Goal: Information Seeking & Learning: Learn about a topic

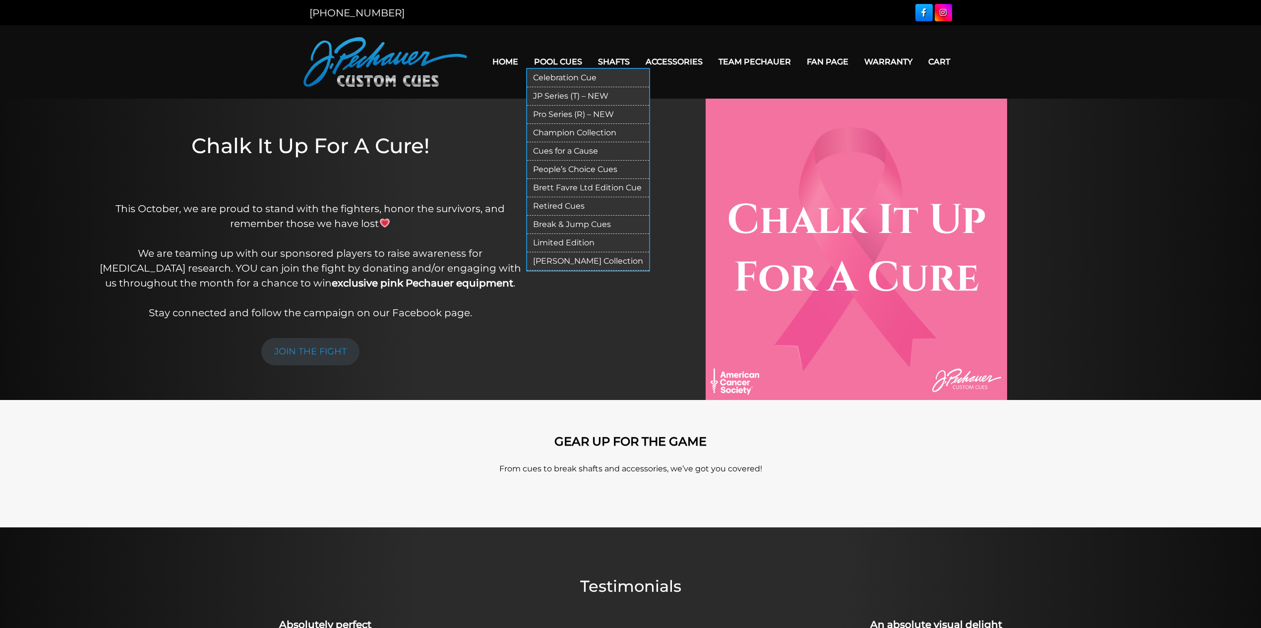
click at [561, 95] on link "JP Series (T) – NEW" at bounding box center [588, 96] width 122 height 18
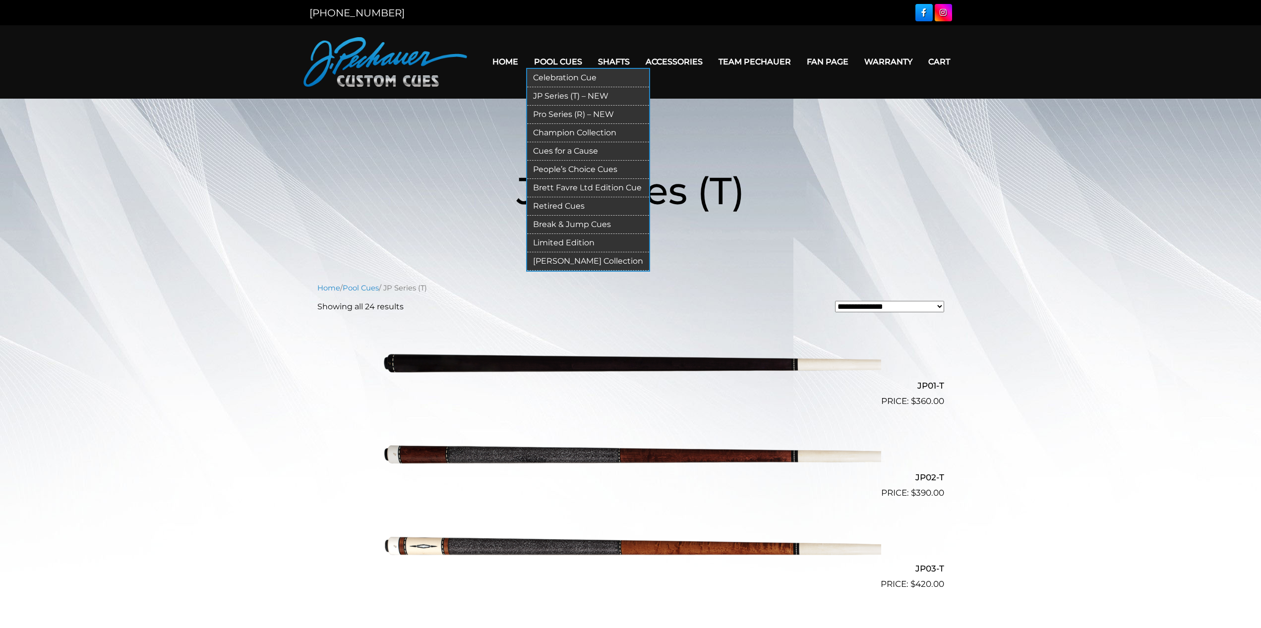
click at [557, 111] on link "Pro Series (R) – NEW" at bounding box center [588, 115] width 122 height 18
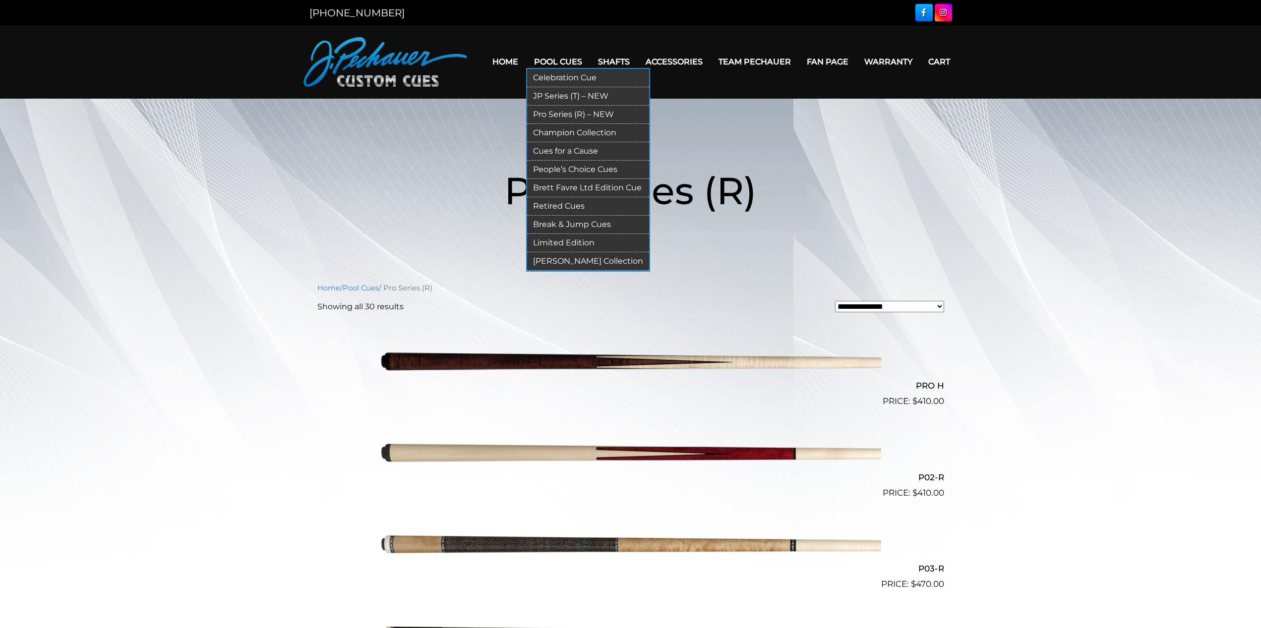
click at [561, 76] on link "Celebration Cue" at bounding box center [588, 78] width 122 height 18
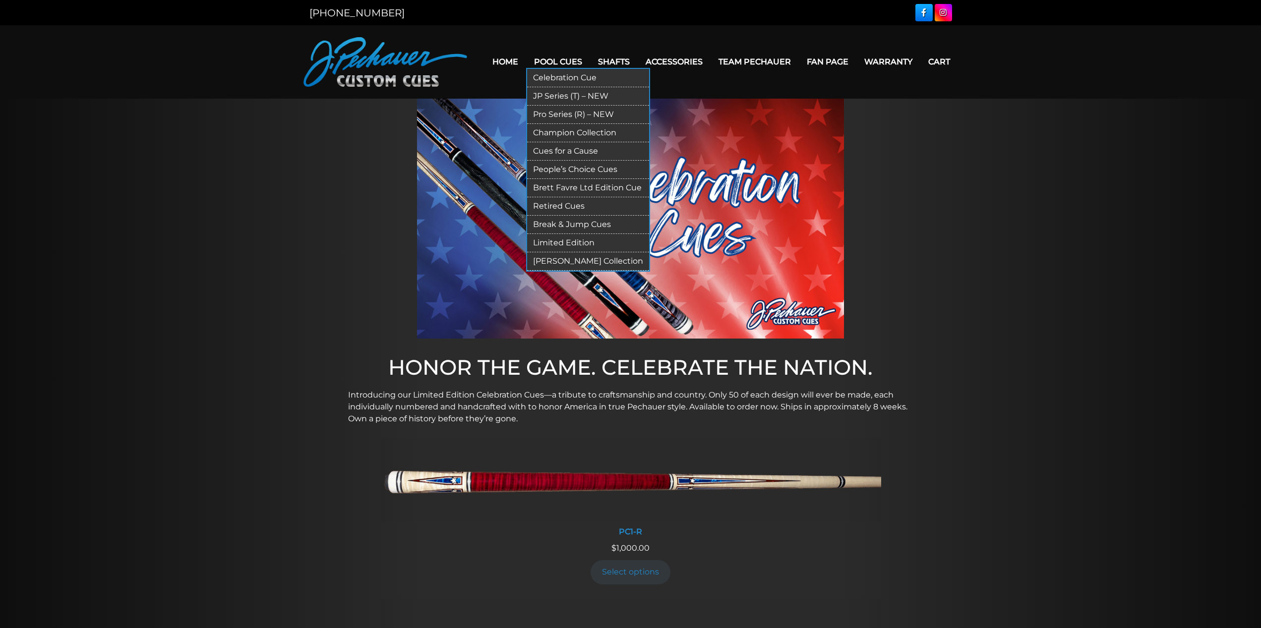
click at [559, 96] on link "JP Series (T) – NEW" at bounding box center [588, 96] width 122 height 18
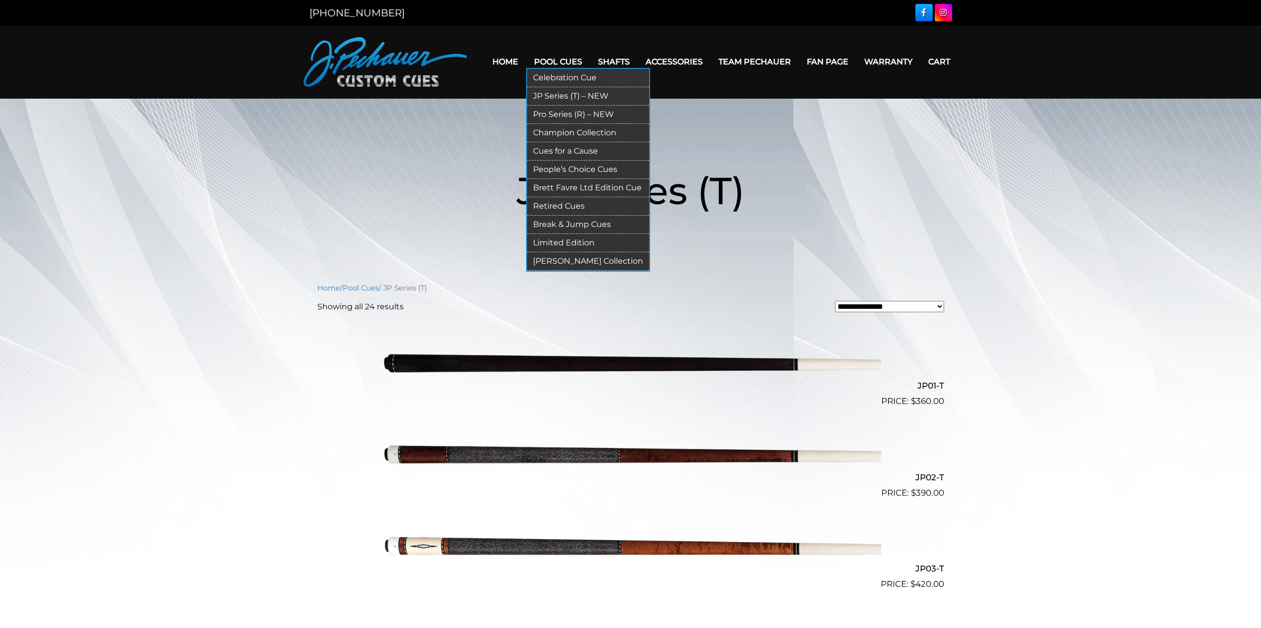
click at [571, 134] on link "Champion Collection" at bounding box center [588, 133] width 122 height 18
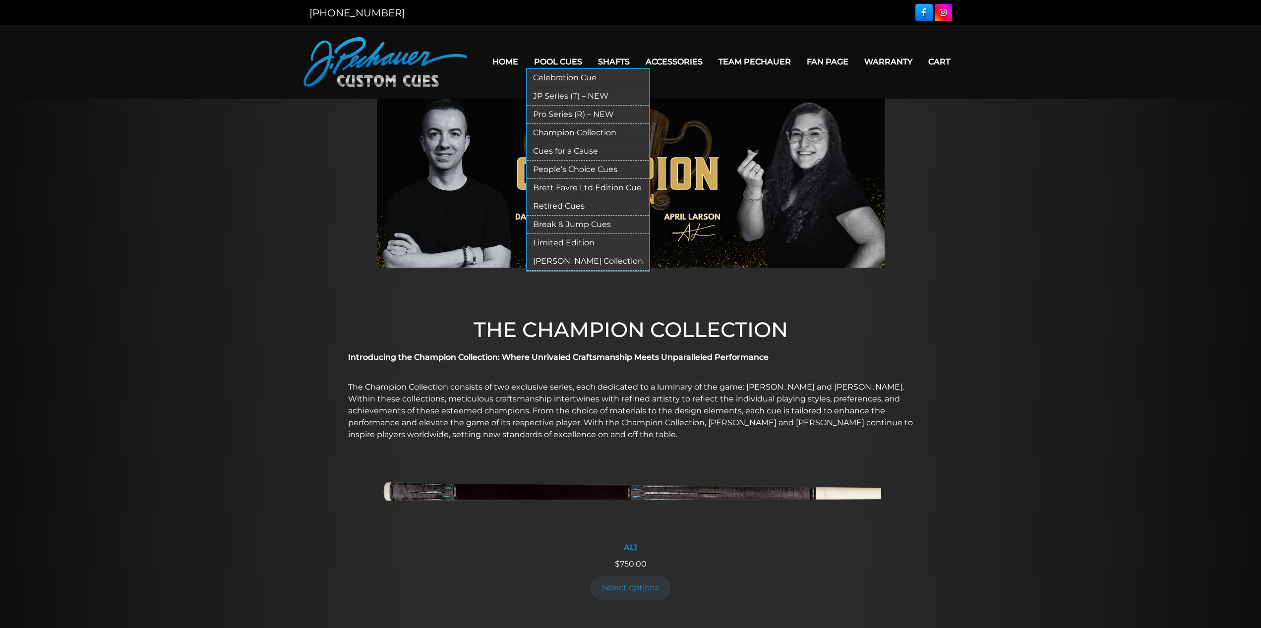
click at [559, 75] on link "Celebration Cue" at bounding box center [588, 78] width 122 height 18
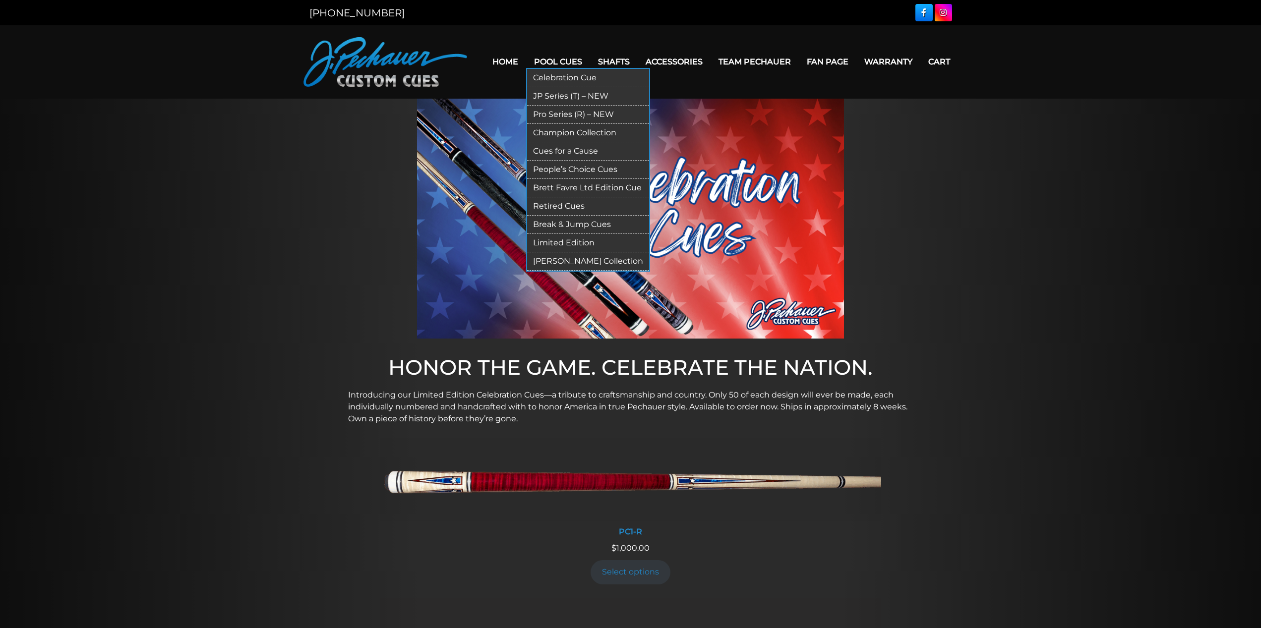
click at [565, 93] on link "JP Series (T) – NEW" at bounding box center [588, 96] width 122 height 18
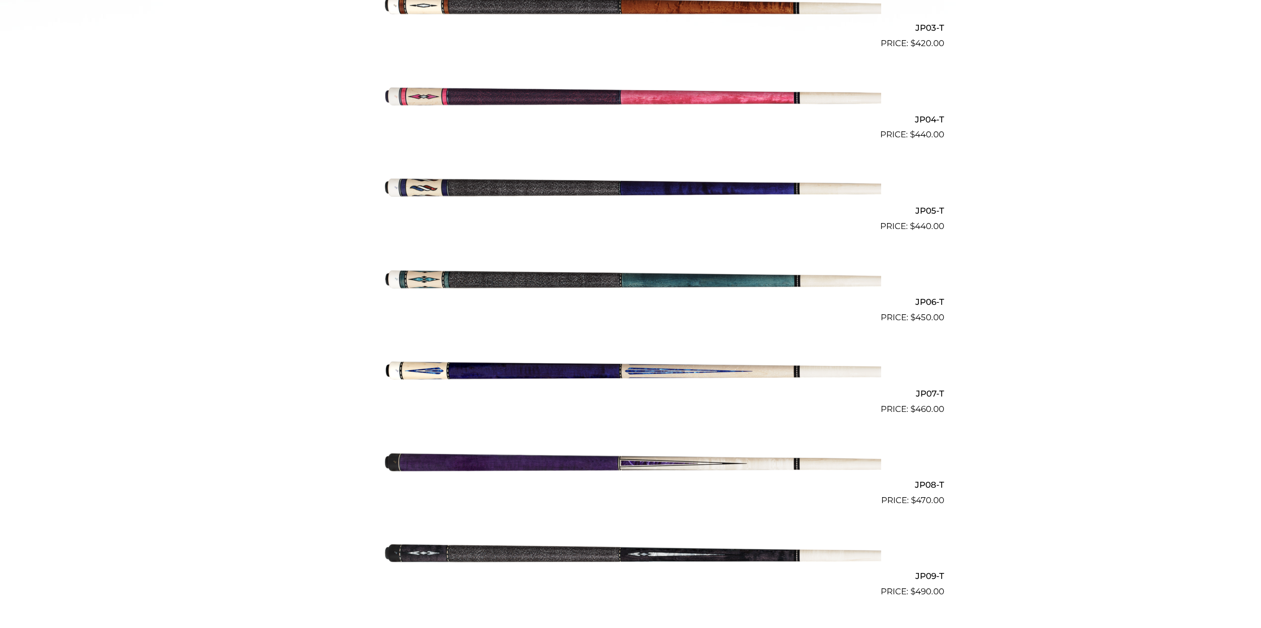
scroll to position [545, 0]
